Goal: Task Accomplishment & Management: Use online tool/utility

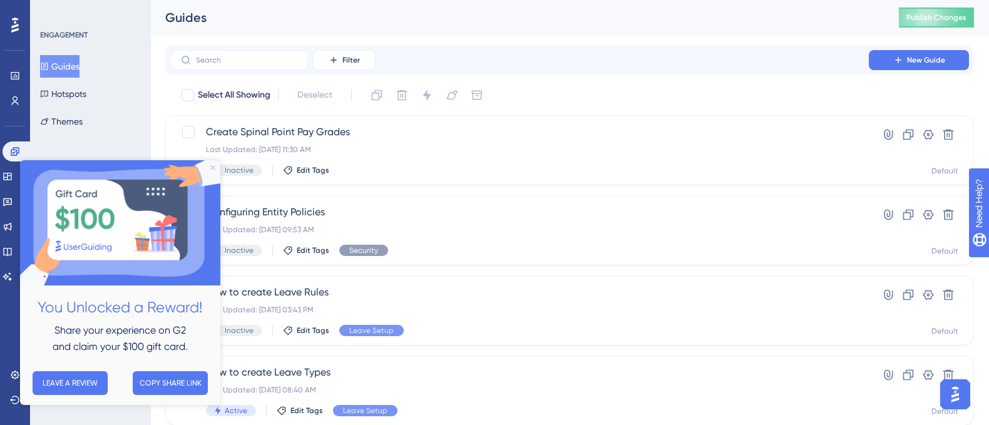
click at [213, 169] on icon "Close Preview" at bounding box center [212, 167] width 5 height 5
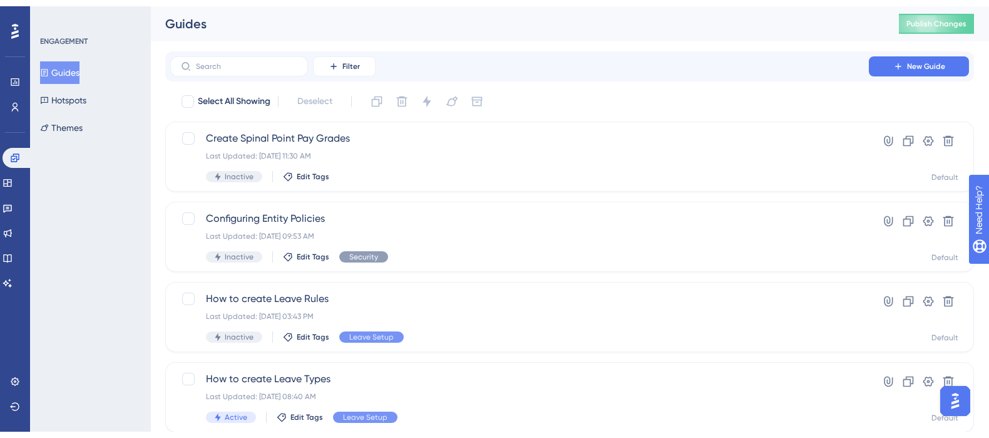
scroll to position [83, 0]
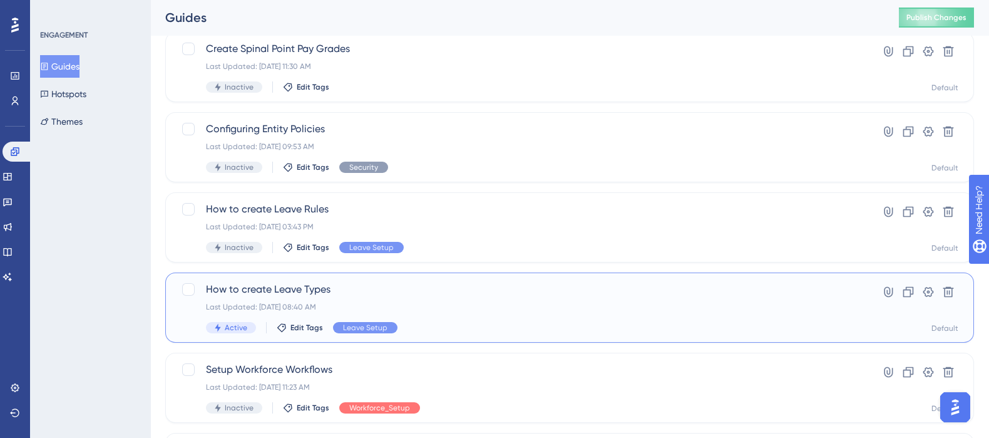
click at [282, 288] on span "How to create Leave Types" at bounding box center [519, 289] width 627 height 15
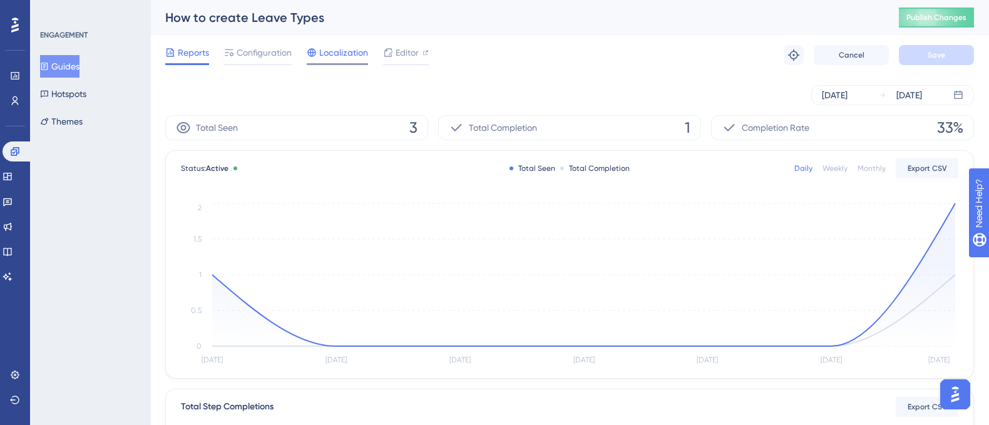
click at [351, 51] on span "Localization" at bounding box center [343, 52] width 49 height 15
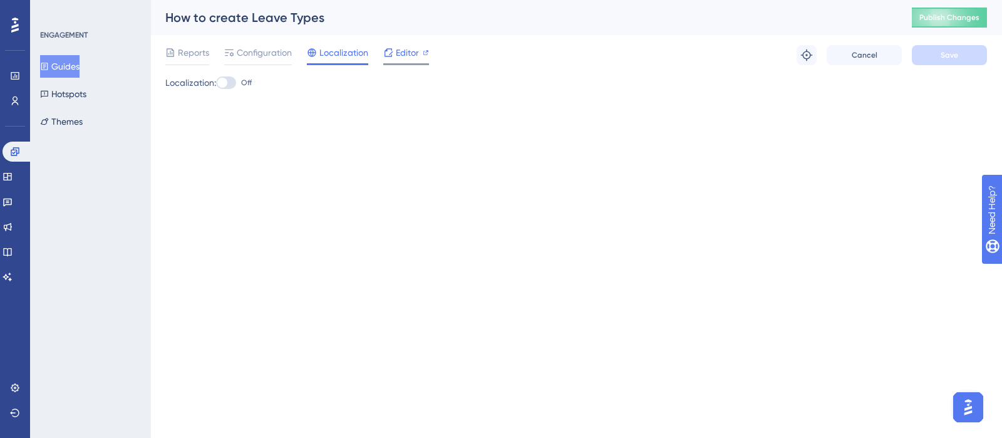
click at [401, 51] on span "Editor" at bounding box center [407, 52] width 23 height 15
drag, startPoint x: 14, startPoint y: 148, endPoint x: 408, endPoint y: 48, distance: 406.3
click at [14, 148] on icon at bounding box center [15, 151] width 10 height 10
click at [408, 48] on span "Editor" at bounding box center [407, 52] width 23 height 15
